Goal: Information Seeking & Learning: Compare options

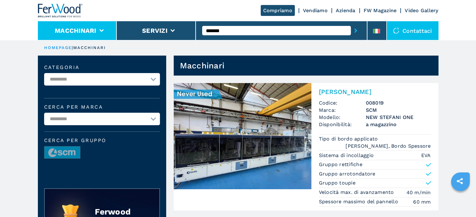
click at [103, 35] on li "Macchinari" at bounding box center [77, 30] width 79 height 19
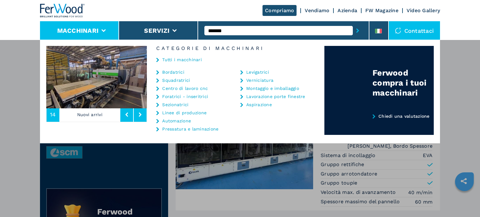
click at [183, 74] on link "Bordatrici" at bounding box center [173, 72] width 22 height 4
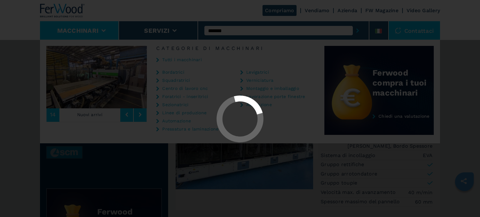
select select "**********"
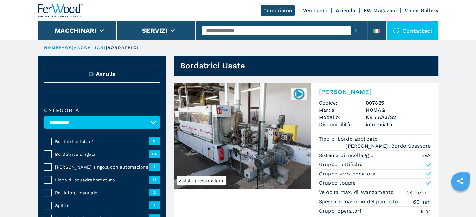
click at [83, 140] on span "Bordatrice lotto 1" at bounding box center [102, 142] width 94 height 6
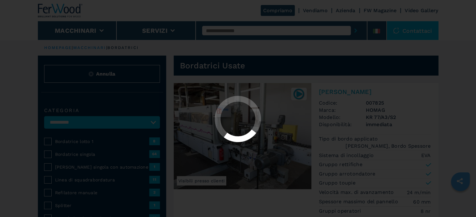
select select "**********"
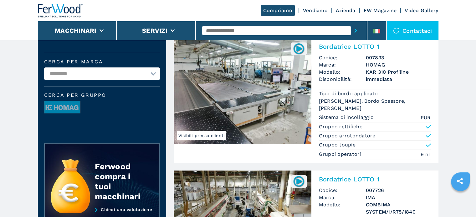
scroll to position [125, 0]
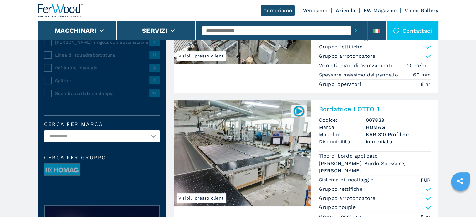
click at [376, 128] on h3 "HOMAG" at bounding box center [398, 127] width 65 height 7
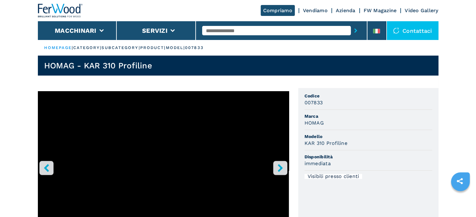
scroll to position [31, 0]
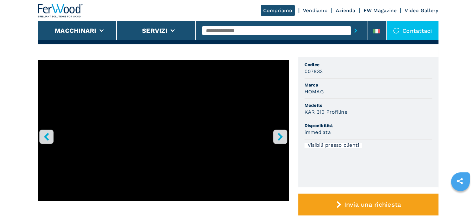
click at [282, 139] on icon "right-button" at bounding box center [280, 137] width 8 height 8
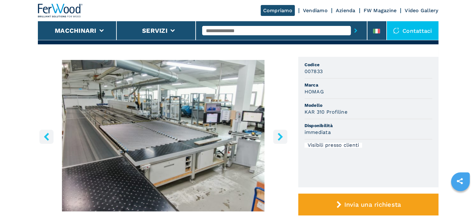
click at [283, 135] on icon "right-button" at bounding box center [280, 137] width 8 height 8
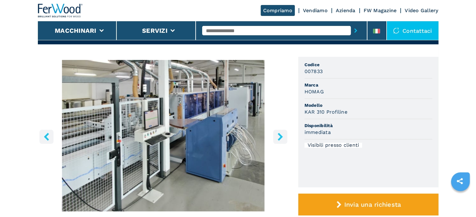
click at [283, 135] on icon "right-button" at bounding box center [280, 137] width 8 height 8
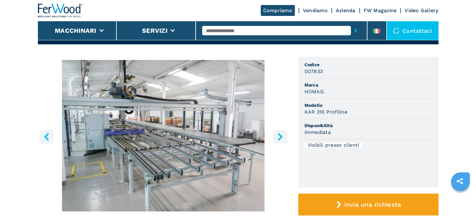
click at [283, 135] on icon "right-button" at bounding box center [280, 137] width 8 height 8
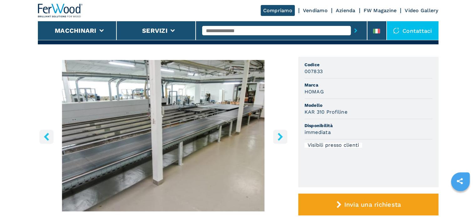
click at [283, 135] on icon "right-button" at bounding box center [280, 137] width 8 height 8
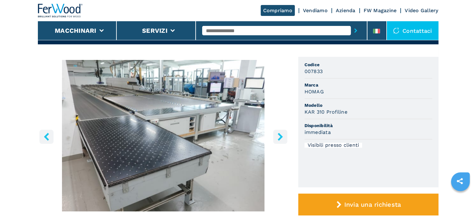
click at [281, 136] on icon "right-button" at bounding box center [279, 137] width 5 height 8
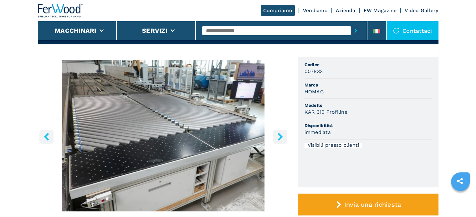
click at [130, 116] on img "Go to Slide 7" at bounding box center [163, 136] width 251 height 152
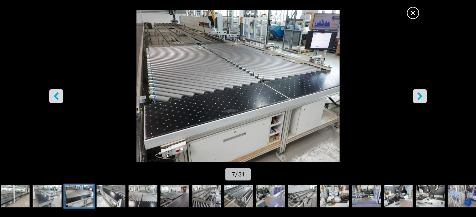
scroll to position [0, 0]
click at [227, 117] on img "Go to Slide 7" at bounding box center [238, 86] width 428 height 152
click at [421, 97] on icon "right-button" at bounding box center [419, 96] width 5 height 8
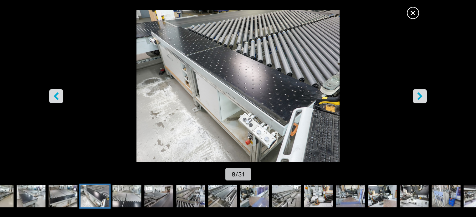
click at [416, 99] on icon "right-button" at bounding box center [420, 96] width 8 height 8
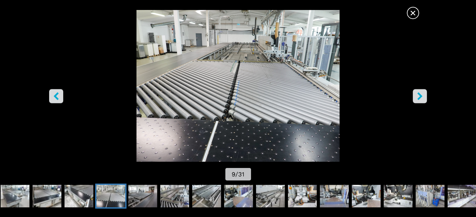
click at [415, 100] on button "right-button" at bounding box center [419, 96] width 14 height 14
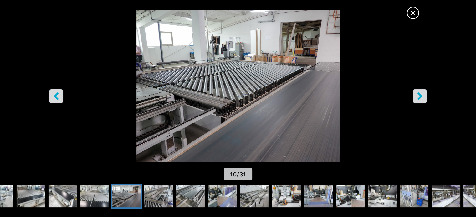
click at [415, 100] on button "right-button" at bounding box center [419, 96] width 14 height 14
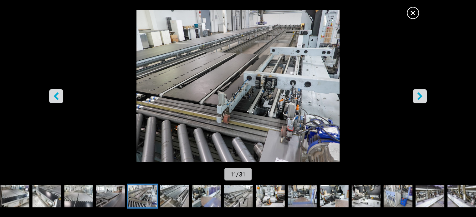
click at [415, 101] on button "right-button" at bounding box center [419, 96] width 14 height 14
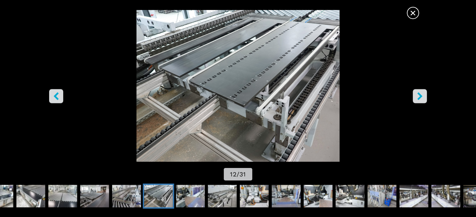
click at [414, 101] on button "right-button" at bounding box center [419, 96] width 14 height 14
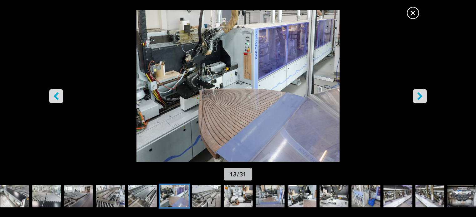
click at [414, 101] on button "right-button" at bounding box center [419, 96] width 14 height 14
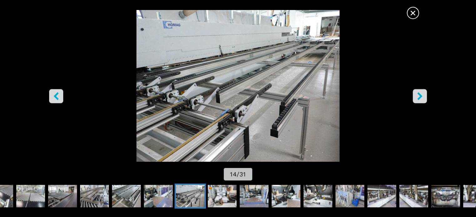
click at [414, 101] on button "right-button" at bounding box center [419, 96] width 14 height 14
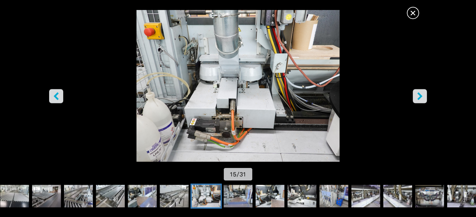
click at [414, 101] on button "right-button" at bounding box center [419, 96] width 14 height 14
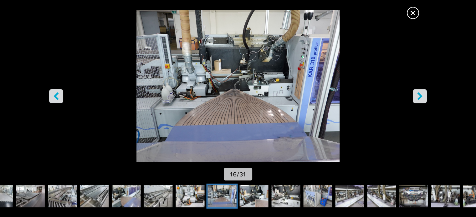
click at [414, 101] on button "right-button" at bounding box center [419, 96] width 14 height 14
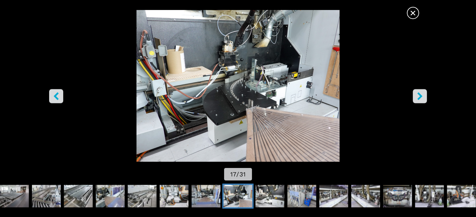
click at [414, 101] on button "right-button" at bounding box center [419, 96] width 14 height 14
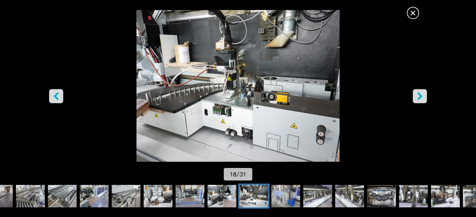
click at [414, 101] on button "right-button" at bounding box center [419, 96] width 14 height 14
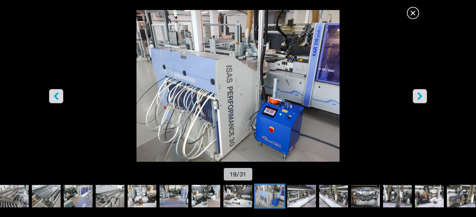
click at [414, 101] on button "right-button" at bounding box center [419, 96] width 14 height 14
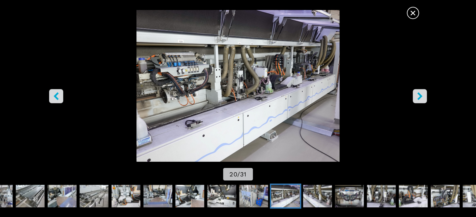
click at [414, 101] on button "right-button" at bounding box center [419, 96] width 14 height 14
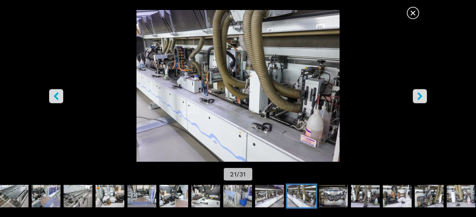
click at [414, 101] on button "right-button" at bounding box center [419, 96] width 14 height 14
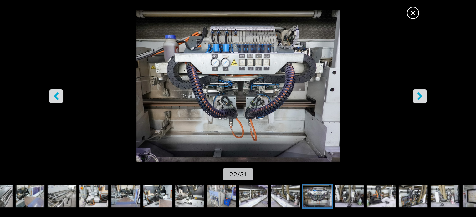
click at [414, 101] on button "right-button" at bounding box center [419, 96] width 14 height 14
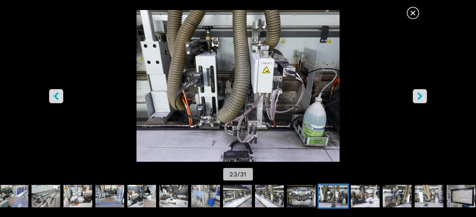
click at [414, 101] on button "right-button" at bounding box center [419, 96] width 14 height 14
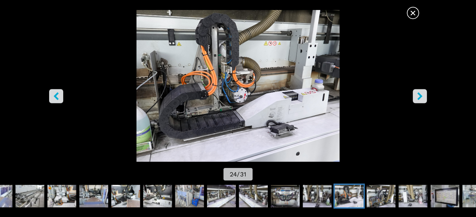
click at [414, 101] on button "right-button" at bounding box center [419, 96] width 14 height 14
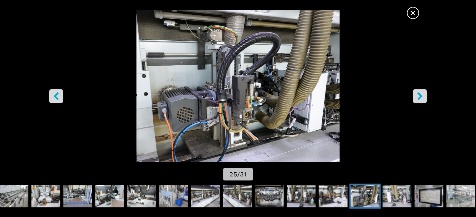
click at [414, 101] on button "right-button" at bounding box center [419, 96] width 14 height 14
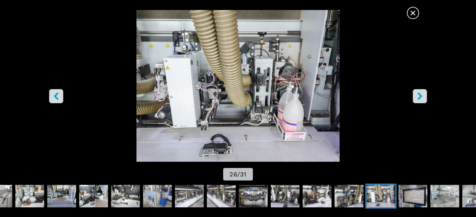
click at [414, 101] on button "right-button" at bounding box center [419, 96] width 14 height 14
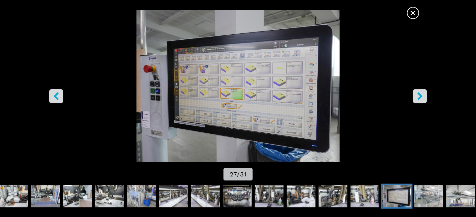
click at [414, 101] on button "right-button" at bounding box center [419, 96] width 14 height 14
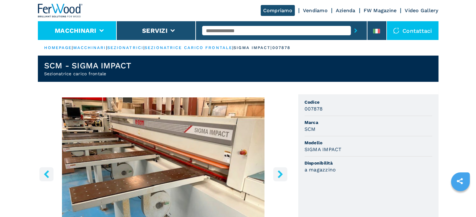
click at [105, 27] on li "Macchinari" at bounding box center [77, 30] width 79 height 19
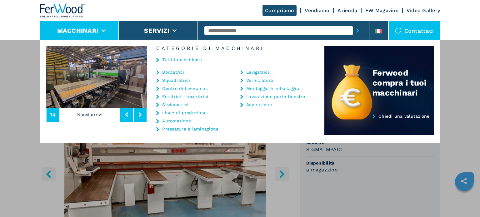
click at [175, 71] on link "Bordatrici" at bounding box center [173, 72] width 22 height 4
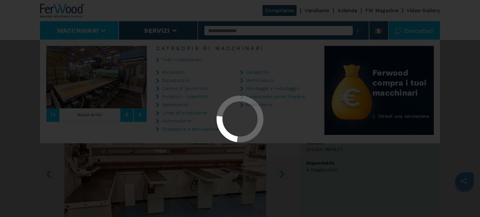
select select "**********"
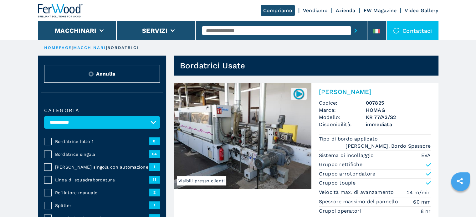
click at [75, 140] on span "Bordatrice lotto 1" at bounding box center [102, 142] width 94 height 6
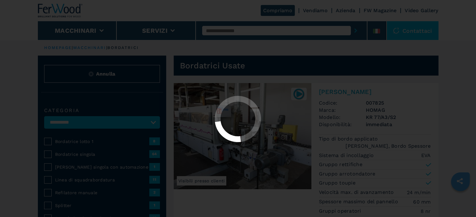
select select "**********"
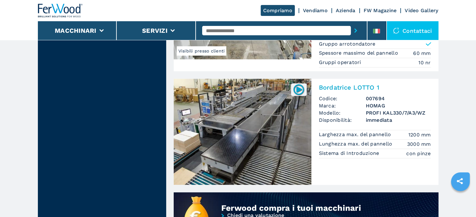
scroll to position [406, 0]
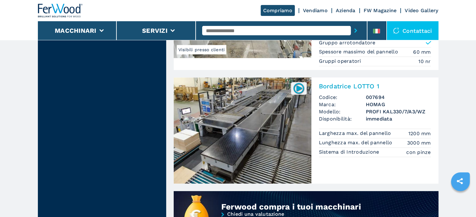
click at [380, 101] on h3 "HOMAG" at bounding box center [398, 104] width 65 height 7
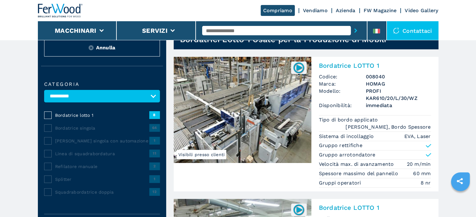
scroll to position [0, 0]
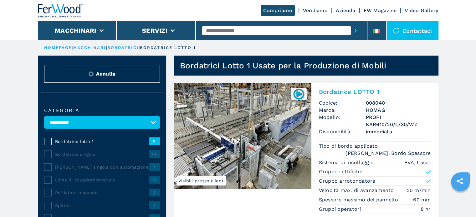
click at [377, 117] on h3 "PROFI KAR610/20/L/30/WZ" at bounding box center [398, 121] width 65 height 14
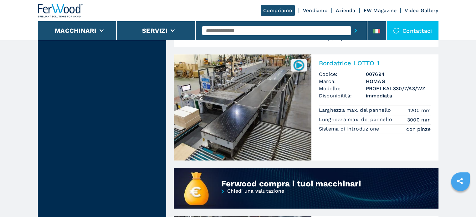
scroll to position [438, 0]
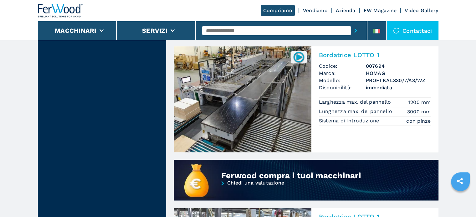
click at [378, 79] on h3 "PROFI KAL330/7/A3/WZ" at bounding box center [398, 80] width 65 height 7
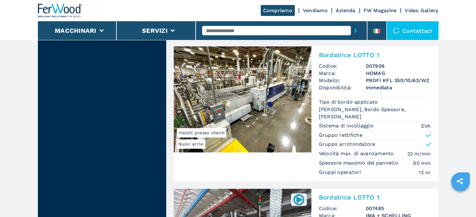
scroll to position [875, 0]
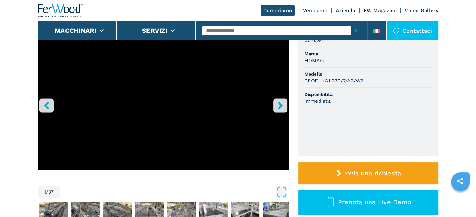
scroll to position [31, 0]
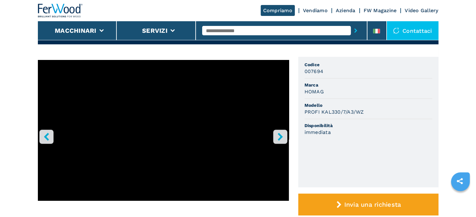
click at [279, 138] on icon "right-button" at bounding box center [279, 137] width 5 height 8
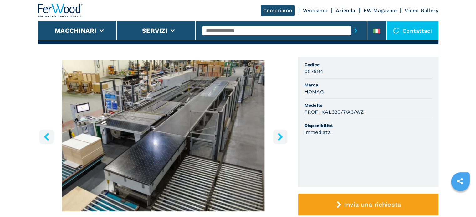
click at [279, 138] on icon "right-button" at bounding box center [279, 137] width 5 height 8
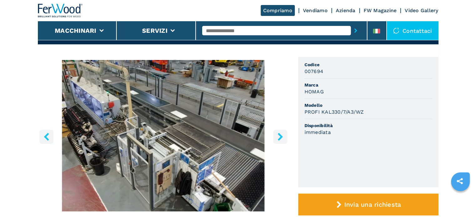
click at [279, 138] on icon "right-button" at bounding box center [279, 137] width 5 height 8
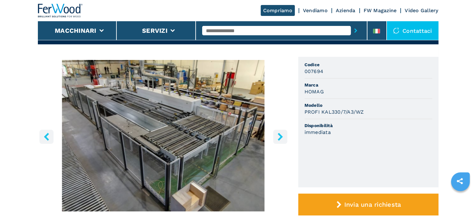
click at [279, 138] on icon "right-button" at bounding box center [279, 137] width 5 height 8
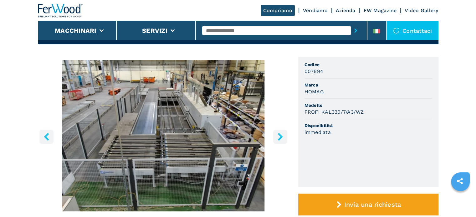
click at [279, 138] on icon "right-button" at bounding box center [279, 137] width 5 height 8
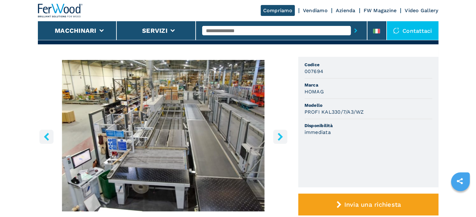
click at [279, 138] on icon "right-button" at bounding box center [279, 137] width 5 height 8
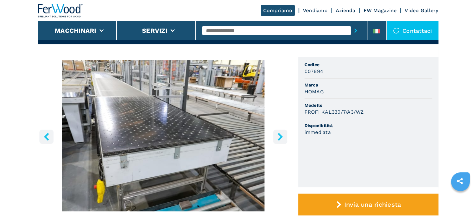
click at [279, 138] on icon "right-button" at bounding box center [279, 137] width 5 height 8
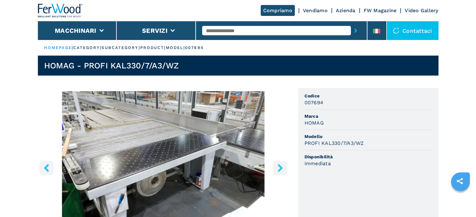
scroll to position [0, 0]
click at [278, 167] on icon "right-button" at bounding box center [280, 168] width 8 height 8
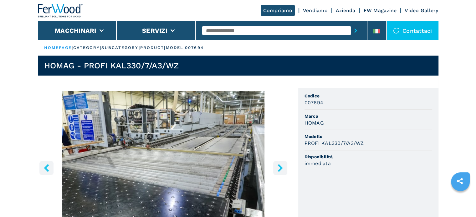
click at [278, 167] on icon "right-button" at bounding box center [280, 168] width 8 height 8
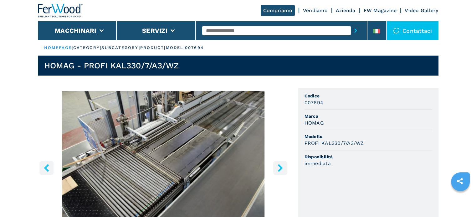
click at [278, 167] on icon "right-button" at bounding box center [280, 168] width 8 height 8
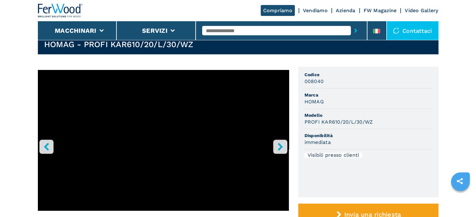
scroll to position [31, 0]
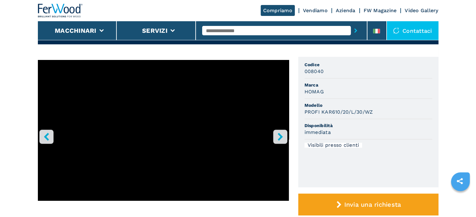
click at [280, 139] on icon "right-button" at bounding box center [279, 137] width 5 height 8
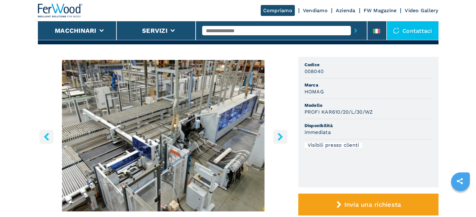
click at [280, 139] on icon "right-button" at bounding box center [279, 137] width 5 height 8
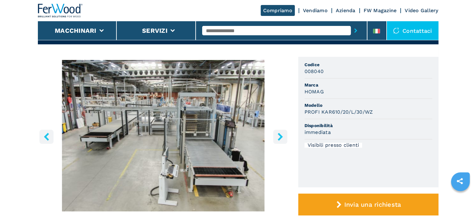
click at [280, 134] on icon "right-button" at bounding box center [280, 137] width 8 height 8
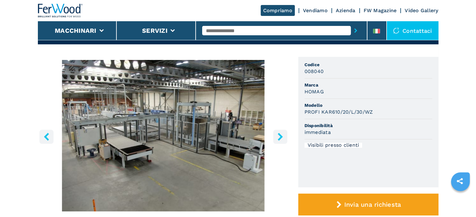
click at [280, 134] on icon "right-button" at bounding box center [280, 137] width 8 height 8
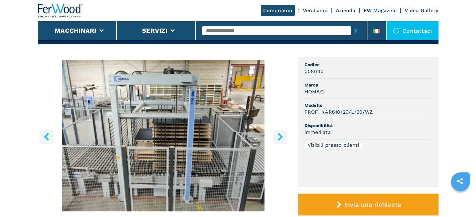
click at [280, 134] on icon "right-button" at bounding box center [280, 137] width 8 height 8
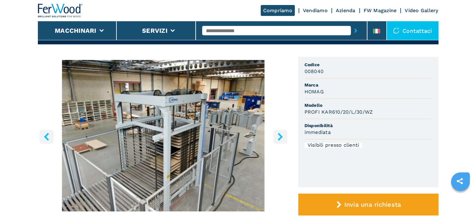
click at [280, 134] on icon "right-button" at bounding box center [280, 137] width 8 height 8
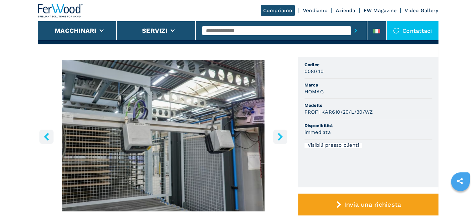
click at [280, 134] on icon "right-button" at bounding box center [280, 137] width 8 height 8
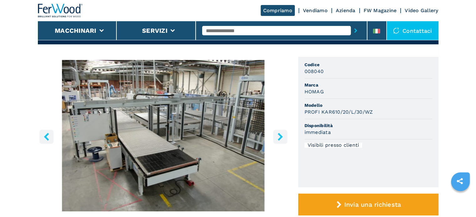
click at [280, 134] on icon "right-button" at bounding box center [280, 137] width 8 height 8
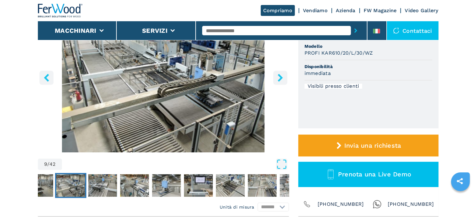
scroll to position [94, 0]
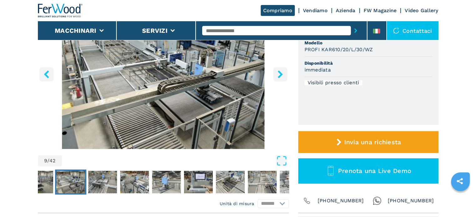
click at [280, 73] on icon "right-button" at bounding box center [279, 74] width 5 height 8
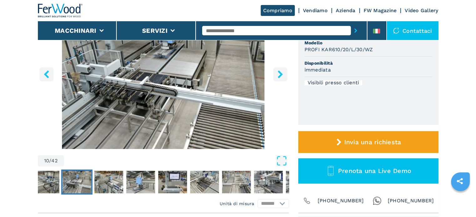
click at [279, 73] on icon "right-button" at bounding box center [280, 74] width 8 height 8
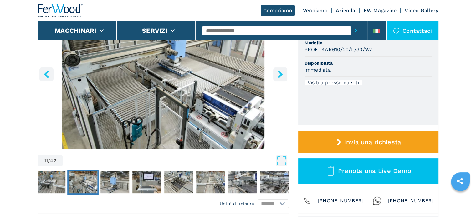
click at [279, 73] on icon "right-button" at bounding box center [280, 74] width 8 height 8
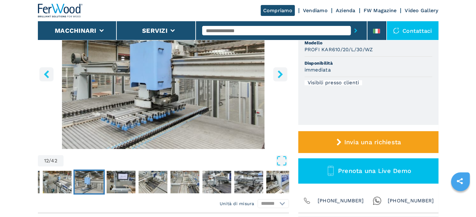
click at [279, 73] on icon "right-button" at bounding box center [280, 74] width 8 height 8
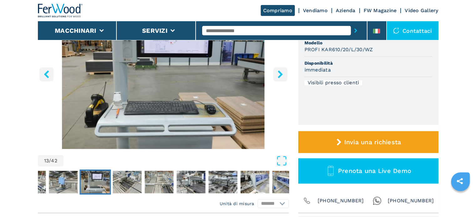
click at [279, 73] on icon "right-button" at bounding box center [280, 74] width 8 height 8
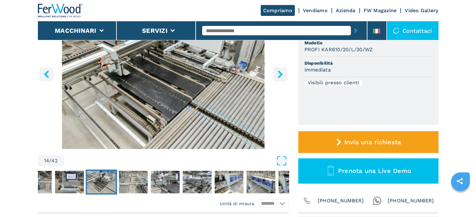
click at [279, 73] on icon "right-button" at bounding box center [280, 74] width 8 height 8
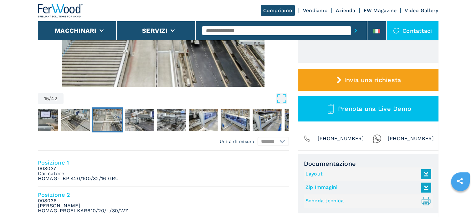
scroll to position [156, 0]
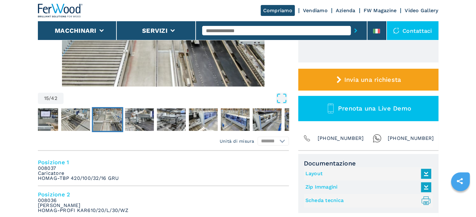
click at [311, 174] on link "Layout" at bounding box center [366, 174] width 123 height 10
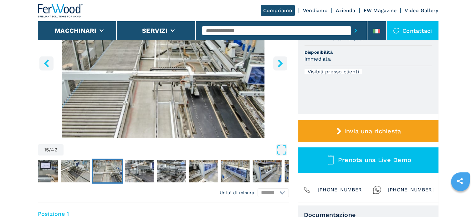
scroll to position [0, 0]
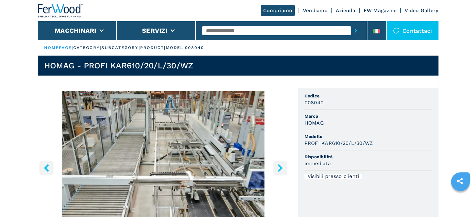
click at [48, 168] on icon "left-button" at bounding box center [47, 168] width 8 height 8
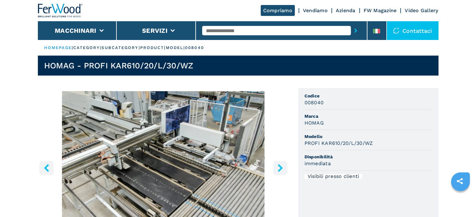
click at [47, 168] on icon "left-button" at bounding box center [47, 168] width 8 height 8
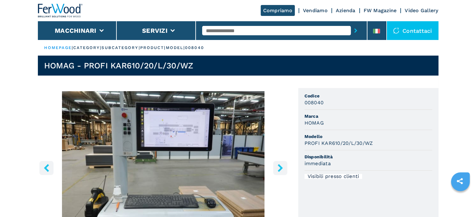
click at [47, 168] on icon "left-button" at bounding box center [47, 168] width 8 height 8
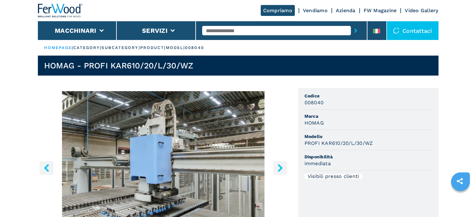
click at [47, 168] on icon "left-button" at bounding box center [47, 168] width 8 height 8
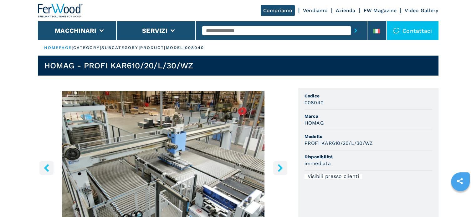
click at [47, 168] on icon "left-button" at bounding box center [47, 168] width 8 height 8
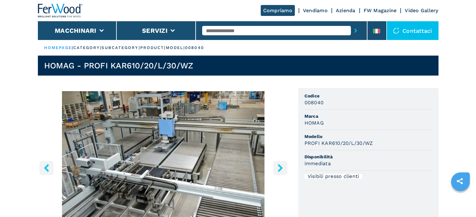
click at [47, 168] on icon "left-button" at bounding box center [47, 168] width 8 height 8
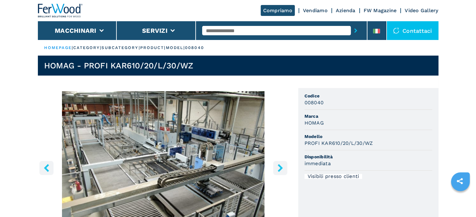
click at [47, 168] on icon "left-button" at bounding box center [47, 168] width 8 height 8
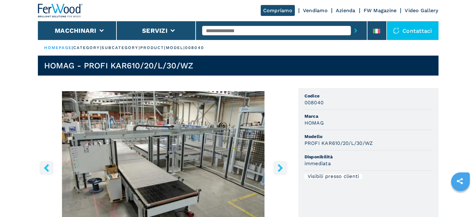
click at [47, 168] on icon "left-button" at bounding box center [47, 168] width 8 height 8
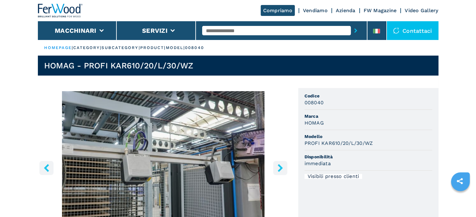
click at [47, 168] on icon "left-button" at bounding box center [47, 168] width 8 height 8
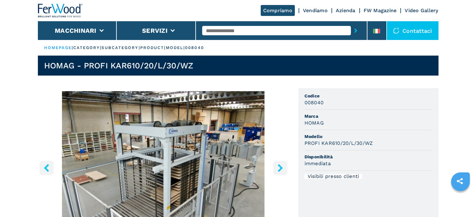
click at [47, 167] on icon "left-button" at bounding box center [47, 168] width 8 height 8
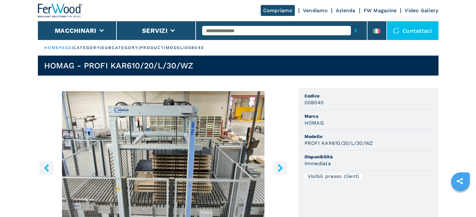
click at [47, 167] on icon "left-button" at bounding box center [47, 168] width 8 height 8
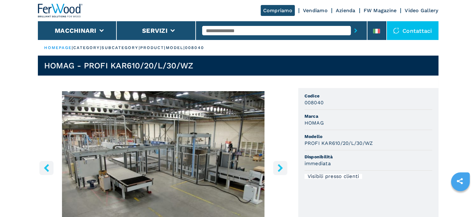
click at [47, 167] on icon "left-button" at bounding box center [47, 168] width 8 height 8
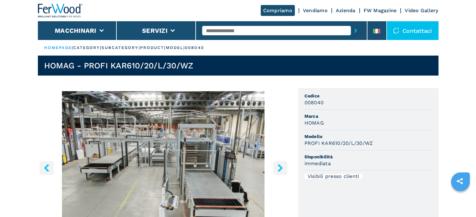
click at [47, 167] on icon "left-button" at bounding box center [47, 168] width 8 height 8
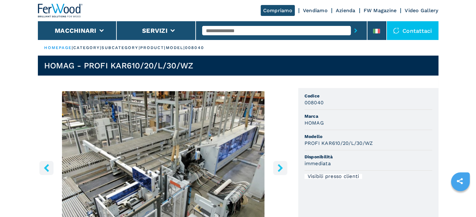
click at [47, 167] on icon "left-button" at bounding box center [47, 168] width 8 height 8
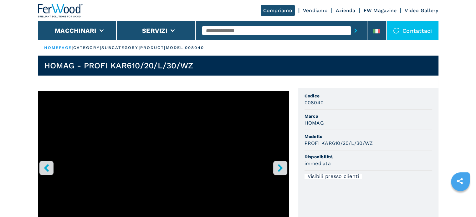
click at [47, 167] on icon "left-button" at bounding box center [47, 168] width 8 height 8
